Goal: Find specific page/section: Find specific page/section

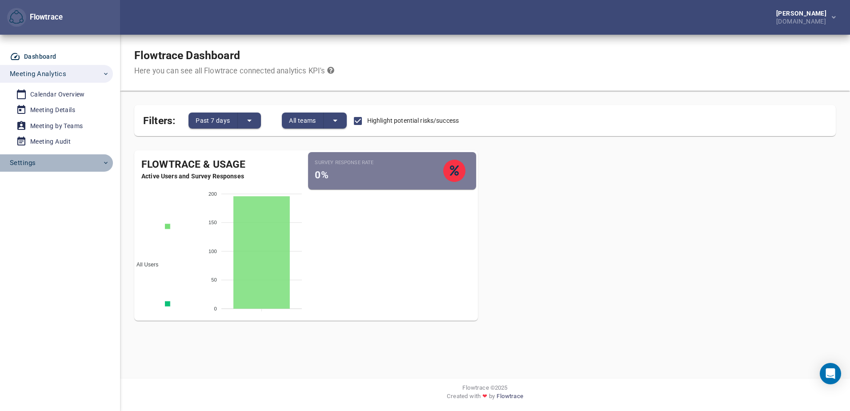
click at [48, 166] on span "Settings" at bounding box center [60, 163] width 100 height 12
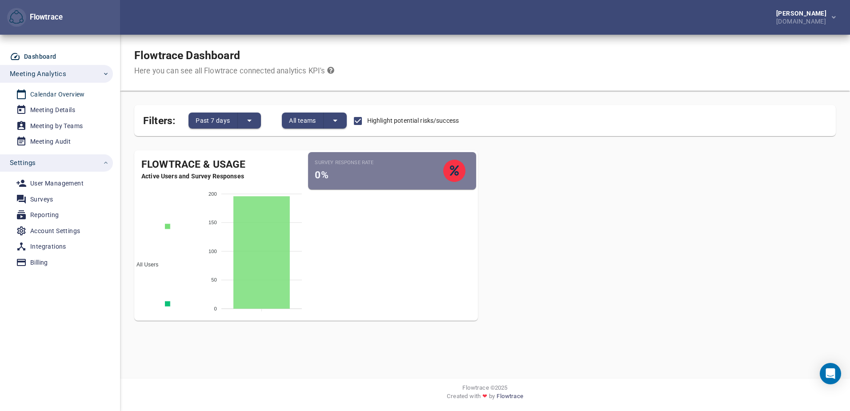
click at [54, 92] on div "Calendar Overview" at bounding box center [57, 94] width 55 height 11
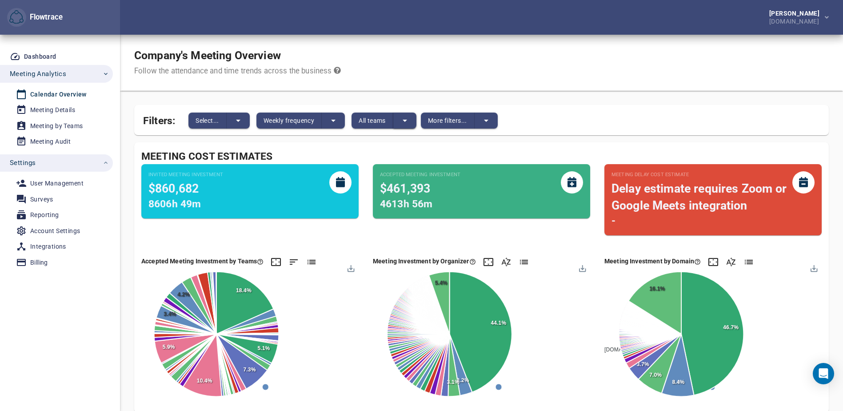
click at [402, 124] on icon "split button" at bounding box center [405, 120] width 11 height 11
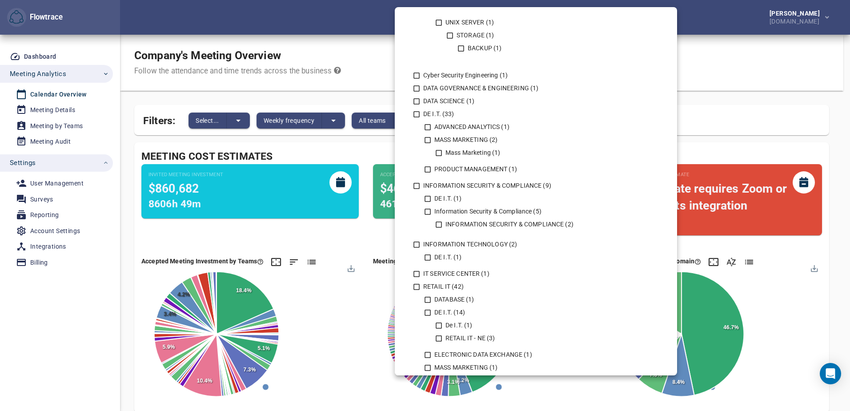
scroll to position [489, 0]
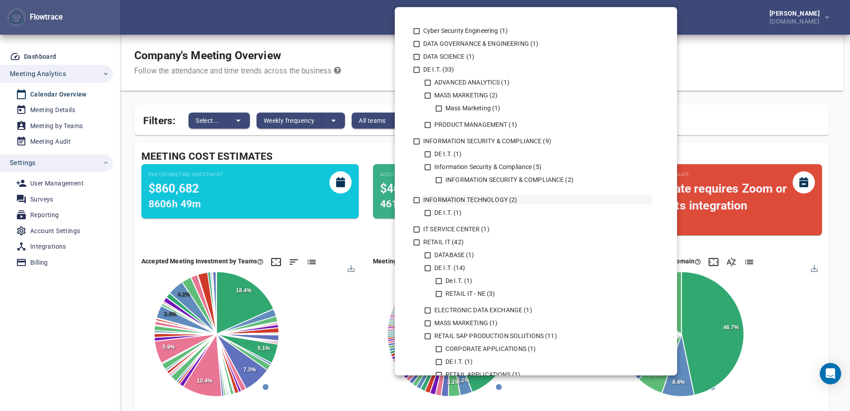
click at [443, 199] on div "INFORMATION TECHNOLOGY (2)" at bounding box center [536, 199] width 231 height 9
click at [416, 199] on icon at bounding box center [416, 200] width 6 height 6
